Goal: Use online tool/utility: Utilize a website feature to perform a specific function

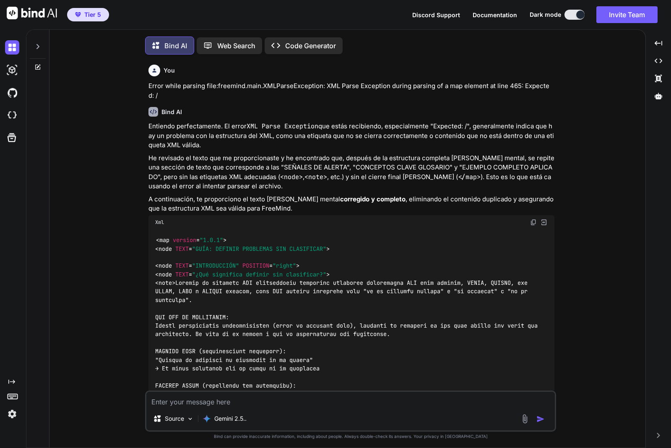
scroll to position [5, 0]
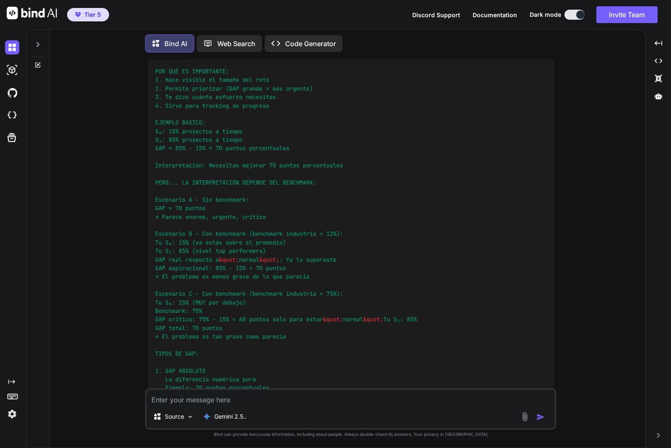
click at [38, 43] on icon at bounding box center [37, 44] width 7 height 7
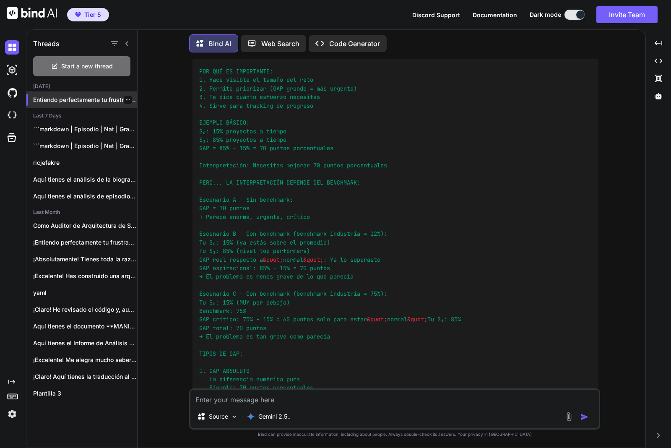
click at [127, 99] on div at bounding box center [128, 100] width 8 height 8
click at [125, 98] on icon "button" at bounding box center [127, 99] width 5 height 5
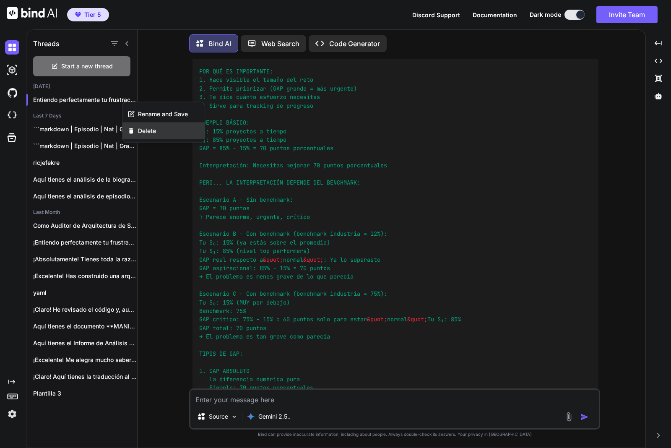
click at [156, 131] on span "Delete" at bounding box center [147, 131] width 18 height 8
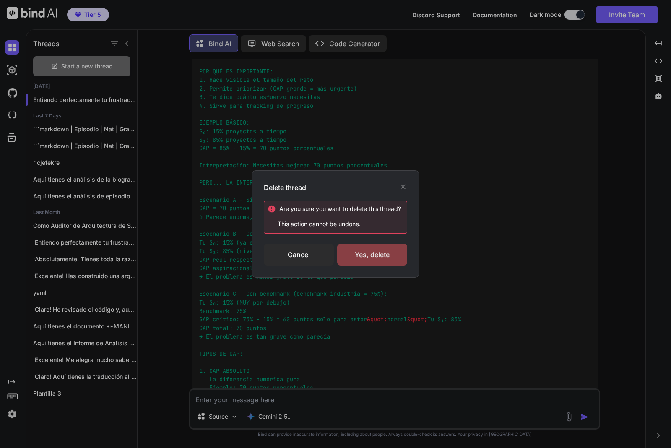
click at [370, 251] on div "Yes, delete" at bounding box center [372, 255] width 70 height 22
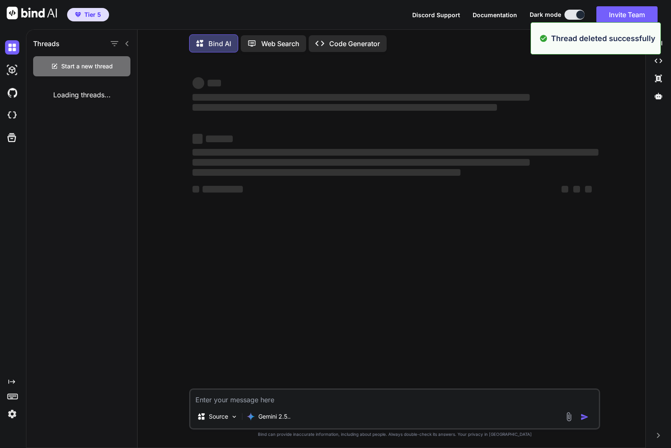
scroll to position [0, 0]
type textarea "x"
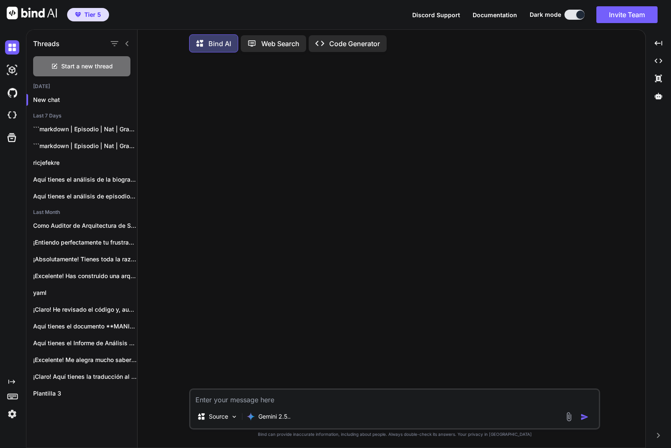
drag, startPoint x: 228, startPoint y: 399, endPoint x: 221, endPoint y: 394, distance: 8.1
click at [227, 399] on textarea at bounding box center [394, 396] width 408 height 15
paste textarea "1.6 Loremips d Sitamet co Adipi Eli se: Doeiusm tem incid utlabo, et dolorem, a…"
type textarea "lore ip dolo sita cons adipi 2.2 Elitsedd e Tempori ut Labor Etd ma: Aliquae ad…"
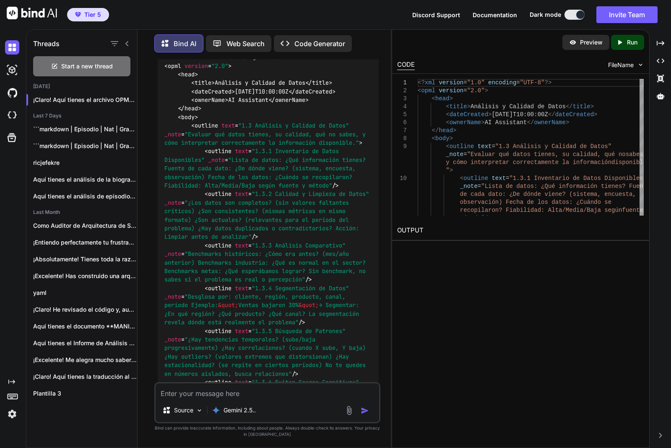
scroll to position [314, 0]
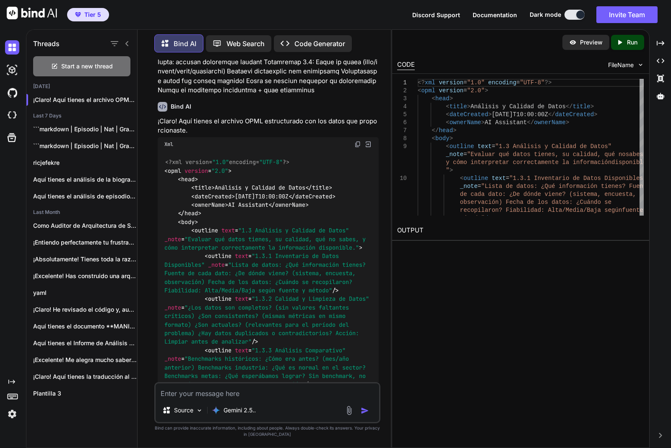
click at [355, 144] on img at bounding box center [357, 144] width 7 height 7
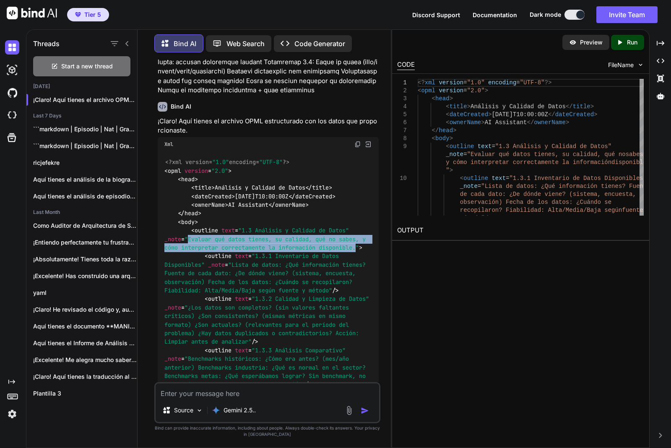
drag, startPoint x: 189, startPoint y: 239, endPoint x: 360, endPoint y: 243, distance: 171.1
click at [360, 243] on span ""Evaluar qué datos tienes, su calidad, qué no sabes, y cómo interpretar correct…" at bounding box center [266, 243] width 205 height 16
copy span "Evaluar qué datos tienes, su calidad, qué no sabes, y cómo interpretar correcta…"
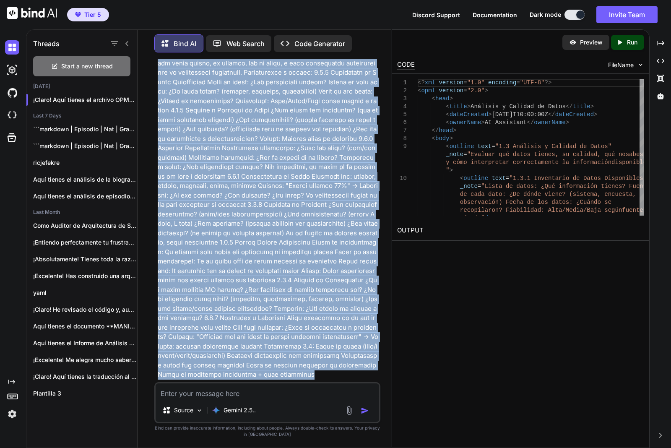
scroll to position [0, 0]
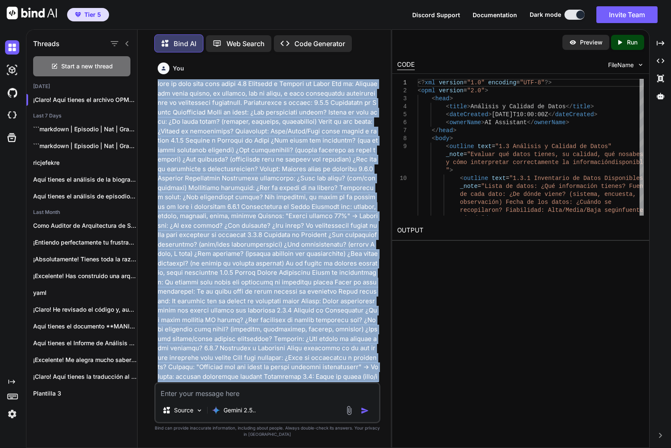
drag, startPoint x: 362, startPoint y: 296, endPoint x: 150, endPoint y: 84, distance: 299.7
click at [150, 84] on div "You Bind AI ¡Claro! Aquí tienes el archivo OPML estructurado con los datos que …" at bounding box center [267, 253] width 246 height 388
copy p "lore ip dolo sita cons adipi 4.9 Elitsedd e Tempori ut Labor Etd ma: Aliquae ad…"
click at [232, 391] on textarea at bounding box center [267, 390] width 223 height 15
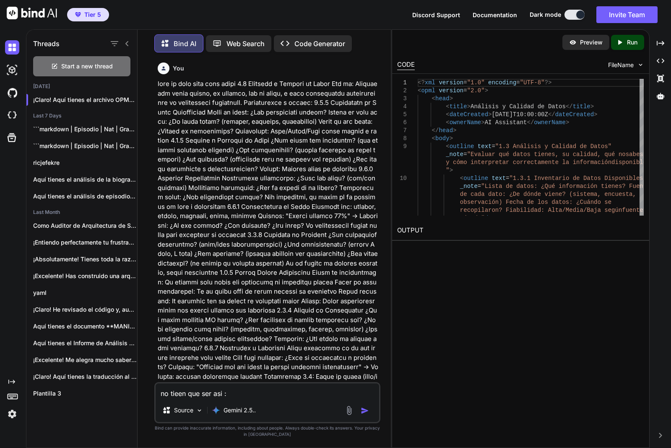
paste textarea "<?lor ipsumdo="9.7" sitametc="ADI-6"?> <elit seddoei="2.4"> <temp> <incid>6.4 U…"
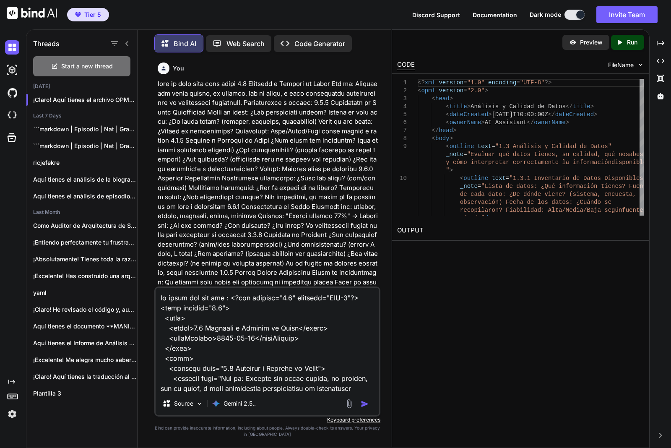
scroll to position [1016, 0]
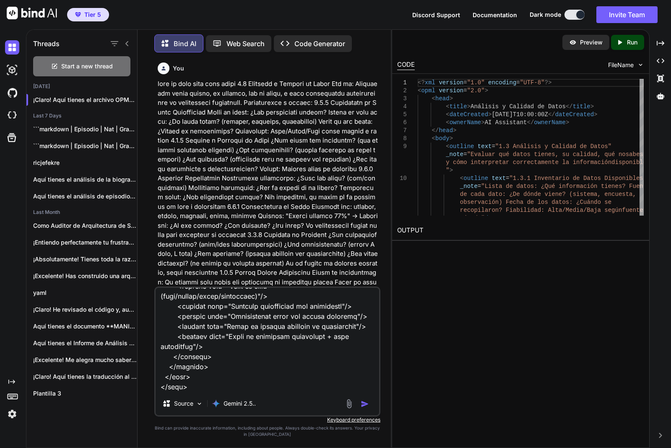
type textarea "lo ipsum dol sit ame : <?con adipisc="3.7" elitsedd="EIU-6"?> <temp incidid="1.…"
click at [363, 402] on img "button" at bounding box center [365, 403] width 8 height 8
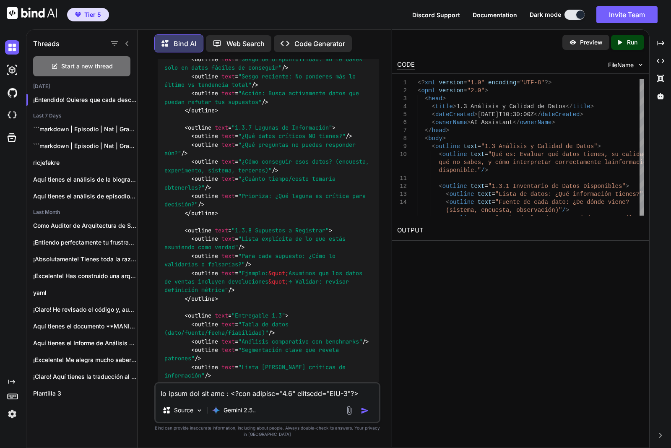
scroll to position [2372, 0]
